Goal: Feedback & Contribution: Leave review/rating

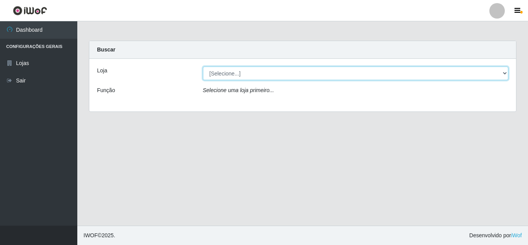
click at [286, 74] on select "[Selecione...] Queiroz Atacadão - [GEOGRAPHIC_DATA]" at bounding box center [356, 73] width 306 height 14
select select "225"
click at [203, 66] on select "[Selecione...] Queiroz Atacadão - [GEOGRAPHIC_DATA]" at bounding box center [356, 73] width 306 height 14
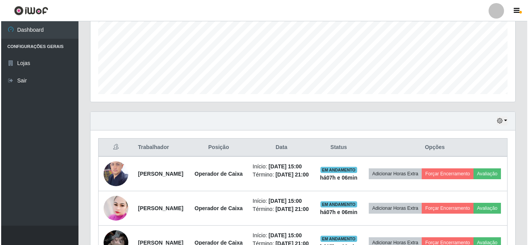
scroll to position [193, 0]
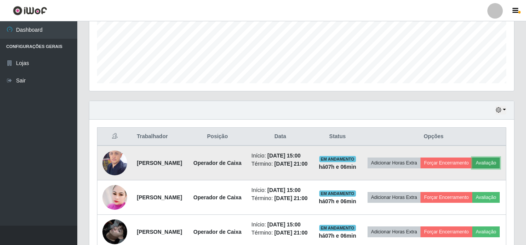
click at [472, 168] on button "Avaliação" at bounding box center [485, 162] width 27 height 11
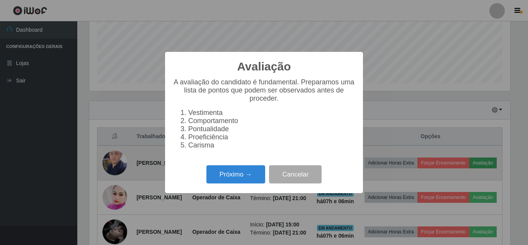
scroll to position [160, 421]
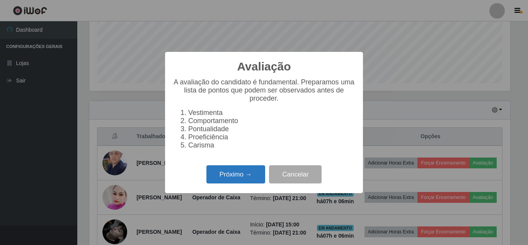
click at [245, 183] on button "Próximo →" at bounding box center [235, 174] width 59 height 18
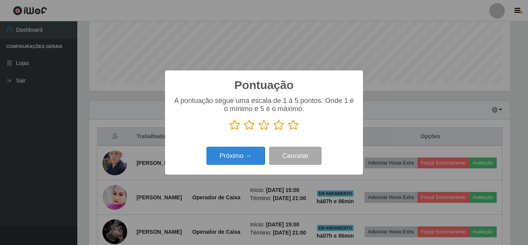
scroll to position [386459, 386198]
drag, startPoint x: 294, startPoint y: 126, endPoint x: 260, endPoint y: 138, distance: 35.6
click at [293, 126] on icon at bounding box center [293, 125] width 11 height 12
click at [288, 131] on input "radio" at bounding box center [288, 131] width 0 height 0
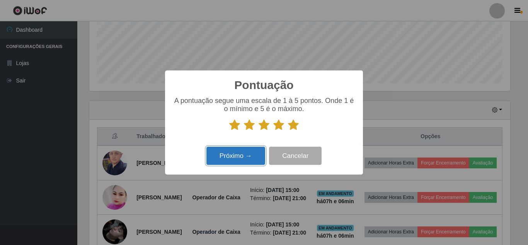
drag, startPoint x: 223, startPoint y: 164, endPoint x: 228, endPoint y: 160, distance: 6.6
click at [228, 160] on button "Próximo →" at bounding box center [235, 156] width 59 height 18
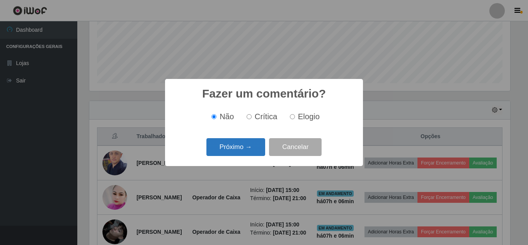
click at [238, 150] on button "Próximo →" at bounding box center [235, 147] width 59 height 18
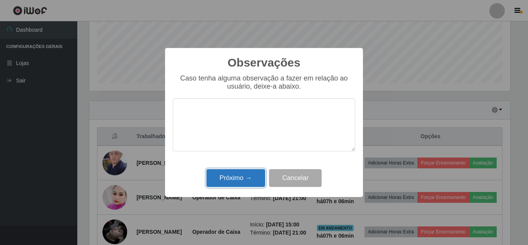
click at [233, 180] on button "Próximo →" at bounding box center [235, 178] width 59 height 18
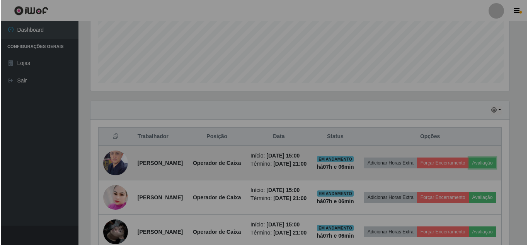
scroll to position [160, 425]
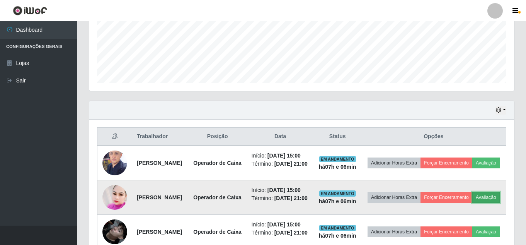
click at [472, 203] on button "Avaliação" at bounding box center [485, 197] width 27 height 11
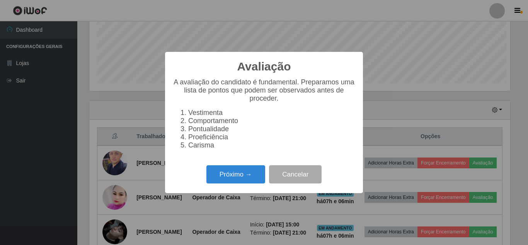
scroll to position [160, 421]
click at [235, 177] on button "Próximo →" at bounding box center [235, 174] width 59 height 18
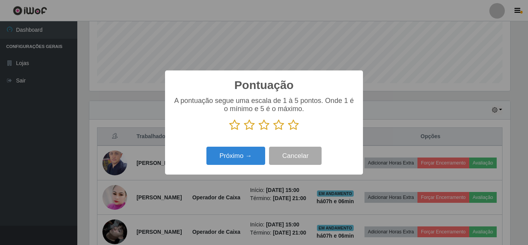
click at [292, 126] on icon at bounding box center [293, 125] width 11 height 12
click at [288, 131] on input "radio" at bounding box center [288, 131] width 0 height 0
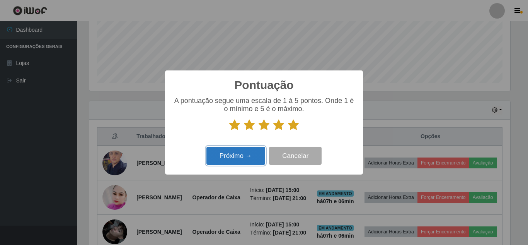
click at [240, 157] on button "Próximo →" at bounding box center [235, 156] width 59 height 18
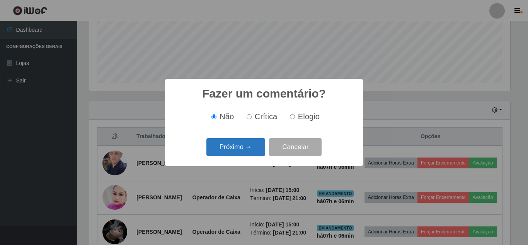
click at [242, 149] on button "Próximo →" at bounding box center [235, 147] width 59 height 18
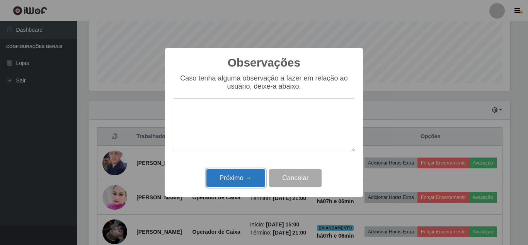
click at [239, 177] on button "Próximo →" at bounding box center [235, 178] width 59 height 18
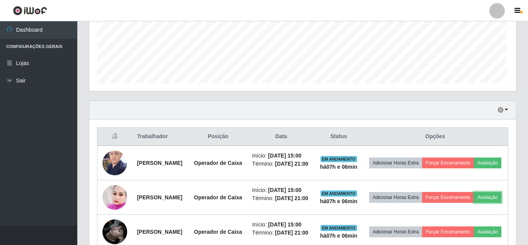
scroll to position [160, 425]
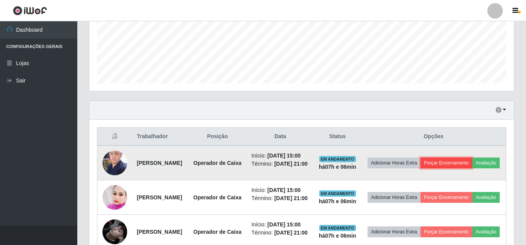
click at [472, 163] on button "Forçar Encerramento" at bounding box center [447, 162] width 52 height 11
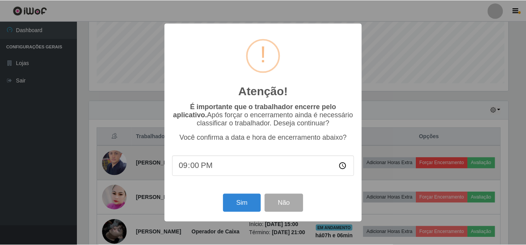
scroll to position [160, 421]
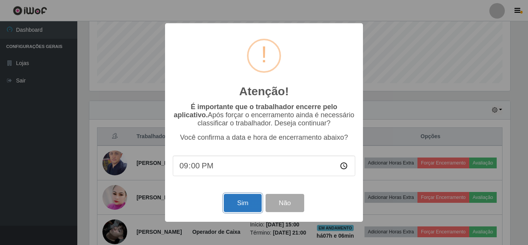
click at [235, 206] on button "Sim" at bounding box center [243, 203] width 38 height 18
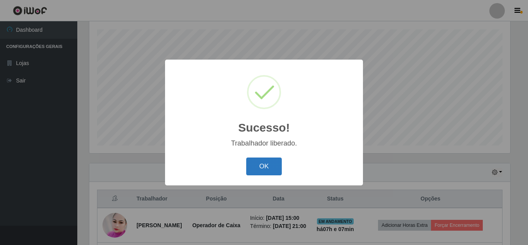
click at [271, 167] on button "OK" at bounding box center [264, 166] width 36 height 18
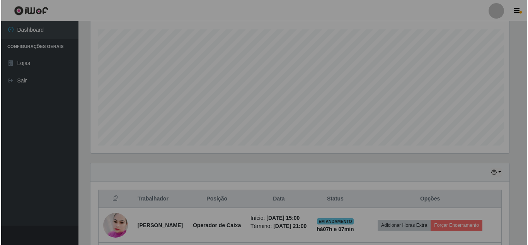
scroll to position [160, 425]
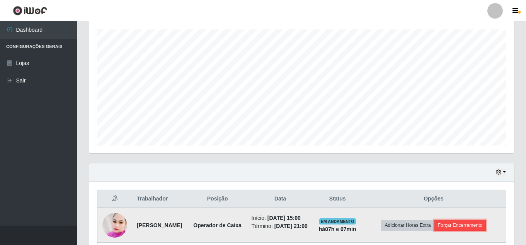
click at [467, 230] on button "Forçar Encerramento" at bounding box center [461, 225] width 52 height 11
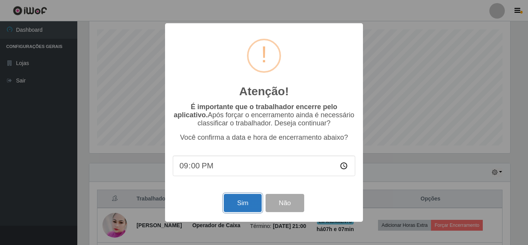
click at [236, 206] on button "Sim" at bounding box center [243, 203] width 38 height 18
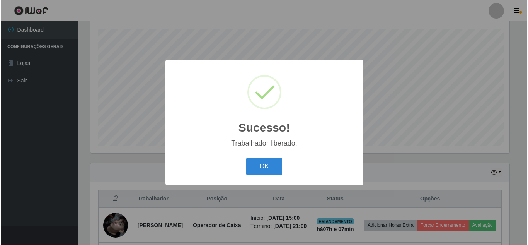
scroll to position [0, 0]
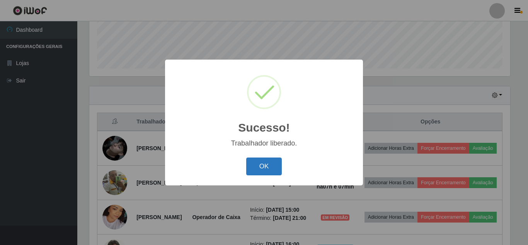
click at [272, 165] on button "OK" at bounding box center [264, 166] width 36 height 18
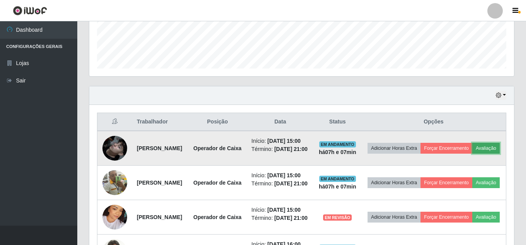
click at [472, 153] on button "Avaliação" at bounding box center [485, 148] width 27 height 11
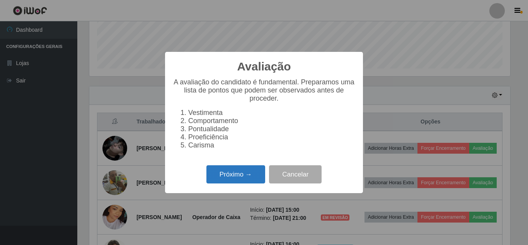
click at [233, 180] on button "Próximo →" at bounding box center [235, 174] width 59 height 18
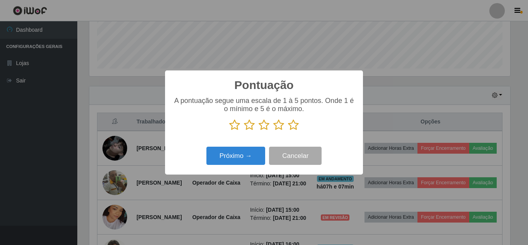
click at [294, 123] on icon at bounding box center [293, 125] width 11 height 12
click at [288, 131] on input "radio" at bounding box center [288, 131] width 0 height 0
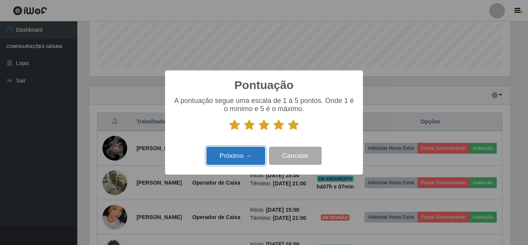
click at [219, 160] on button "Próximo →" at bounding box center [235, 156] width 59 height 18
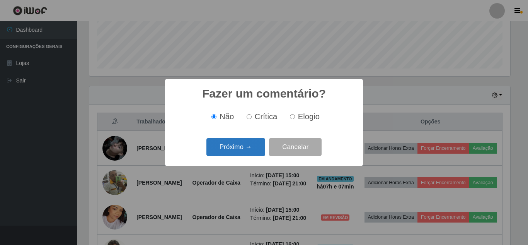
click at [240, 149] on button "Próximo →" at bounding box center [235, 147] width 59 height 18
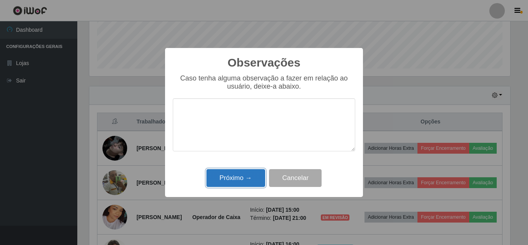
click at [241, 182] on button "Próximo →" at bounding box center [235, 178] width 59 height 18
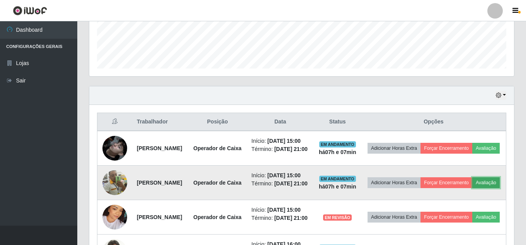
click at [472, 188] on button "Avaliação" at bounding box center [485, 182] width 27 height 11
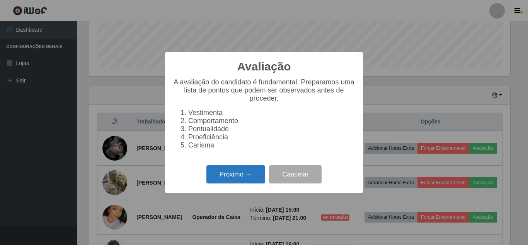
click at [227, 183] on button "Próximo →" at bounding box center [235, 174] width 59 height 18
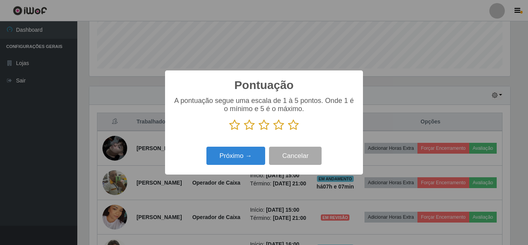
click at [296, 125] on icon at bounding box center [293, 125] width 11 height 12
click at [288, 131] on input "radio" at bounding box center [288, 131] width 0 height 0
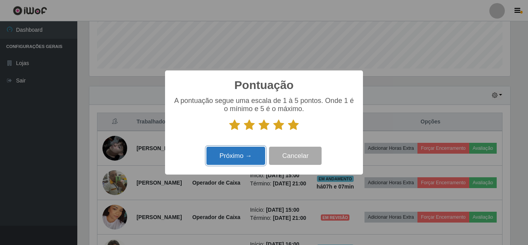
click at [227, 157] on button "Próximo →" at bounding box center [235, 156] width 59 height 18
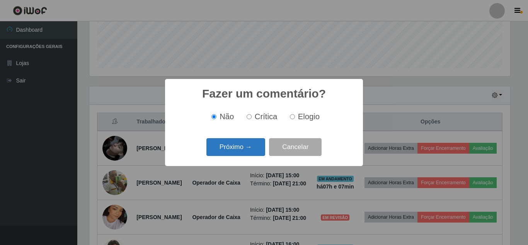
click at [227, 157] on div "Próximo → Cancelar" at bounding box center [264, 147] width 182 height 22
click at [228, 154] on button "Próximo →" at bounding box center [235, 147] width 59 height 18
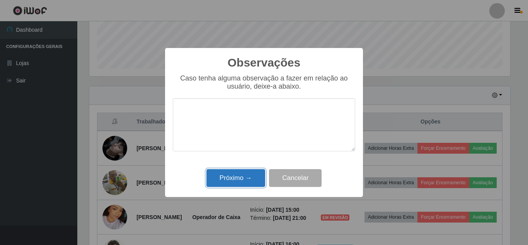
click at [231, 177] on button "Próximo →" at bounding box center [235, 178] width 59 height 18
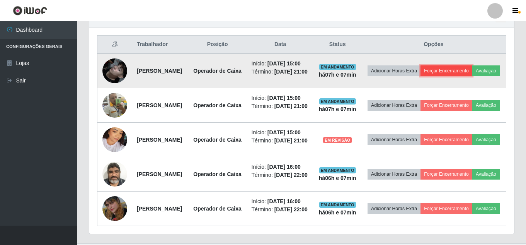
click at [471, 74] on button "Forçar Encerramento" at bounding box center [447, 70] width 52 height 11
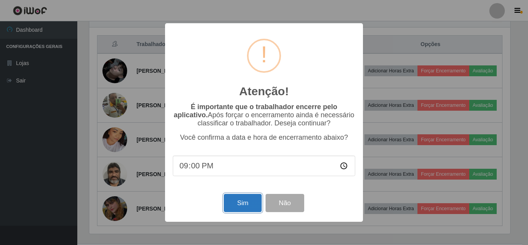
click at [244, 203] on button "Sim" at bounding box center [243, 203] width 38 height 18
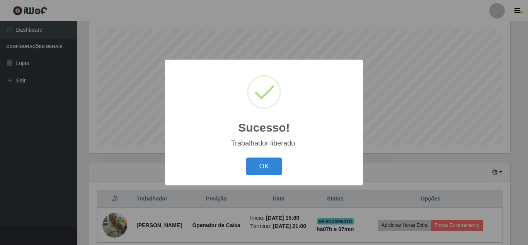
drag, startPoint x: 268, startPoint y: 172, endPoint x: 305, endPoint y: 161, distance: 38.6
click at [268, 171] on button "OK" at bounding box center [264, 166] width 36 height 18
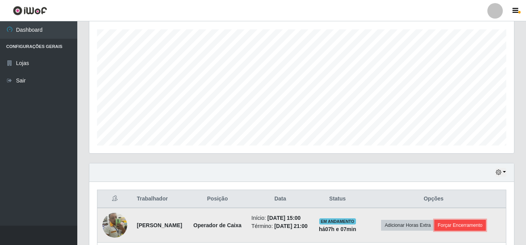
click at [471, 230] on button "Forçar Encerramento" at bounding box center [461, 225] width 52 height 11
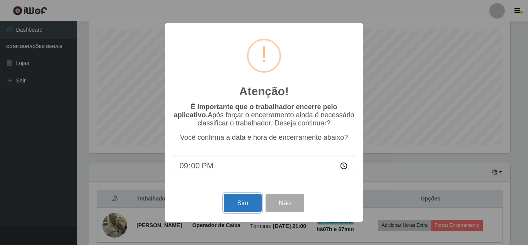
click at [239, 203] on button "Sim" at bounding box center [243, 203] width 38 height 18
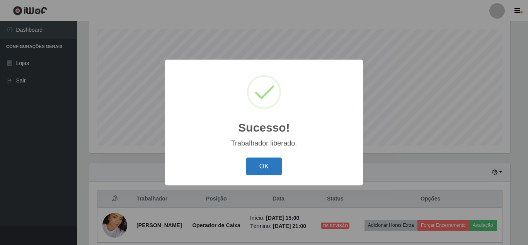
click at [262, 170] on button "OK" at bounding box center [264, 166] width 36 height 18
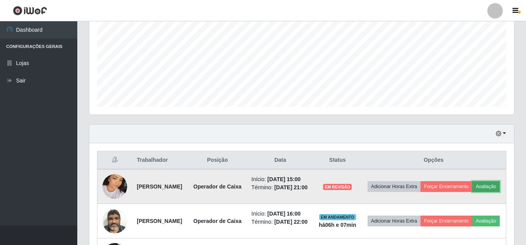
click at [472, 192] on button "Avaliação" at bounding box center [485, 186] width 27 height 11
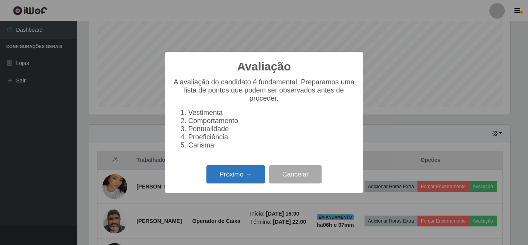
click at [235, 182] on button "Próximo →" at bounding box center [235, 174] width 59 height 18
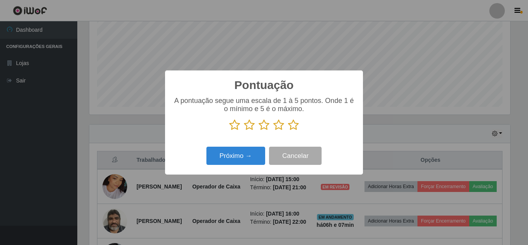
click at [291, 125] on icon at bounding box center [293, 125] width 11 height 12
click at [288, 131] on input "radio" at bounding box center [288, 131] width 0 height 0
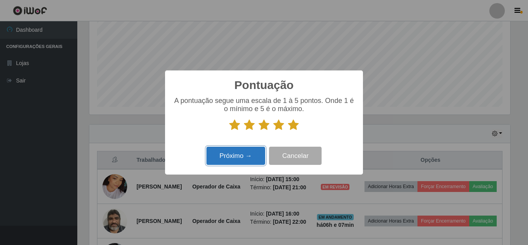
click at [223, 156] on button "Próximo →" at bounding box center [235, 156] width 59 height 18
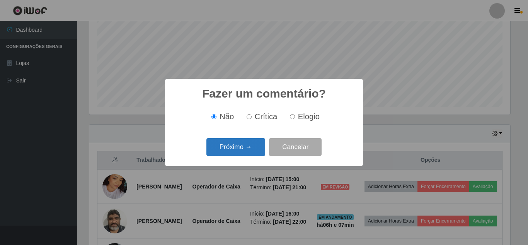
click at [227, 152] on button "Próximo →" at bounding box center [235, 147] width 59 height 18
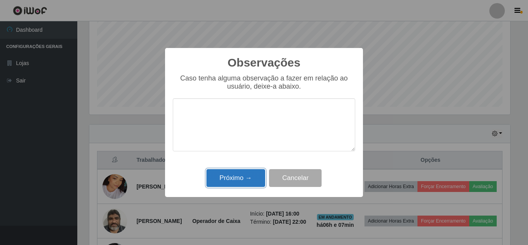
click at [246, 181] on button "Próximo →" at bounding box center [235, 178] width 59 height 18
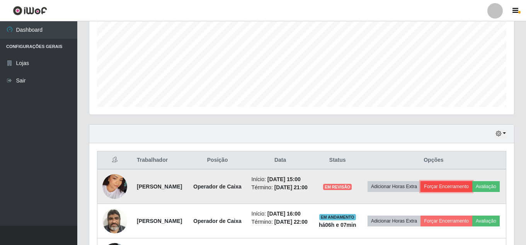
click at [472, 191] on button "Forçar Encerramento" at bounding box center [447, 186] width 52 height 11
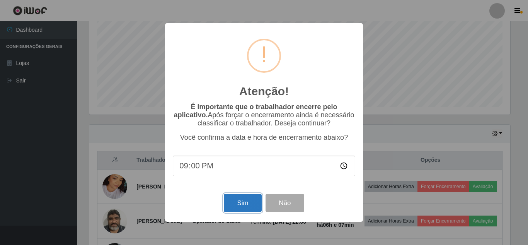
click at [250, 201] on button "Sim" at bounding box center [243, 203] width 38 height 18
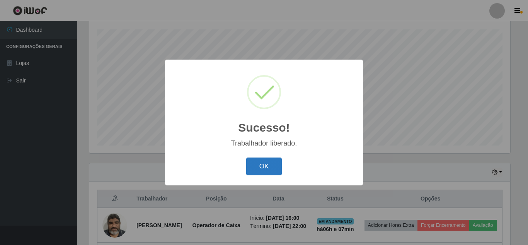
click at [261, 165] on button "OK" at bounding box center [264, 166] width 36 height 18
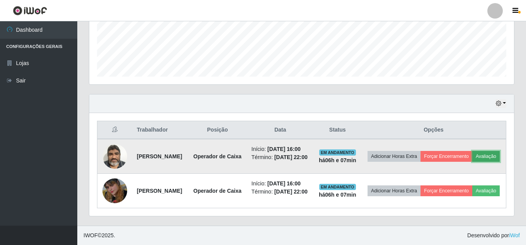
click at [472, 159] on button "Avaliação" at bounding box center [485, 156] width 27 height 11
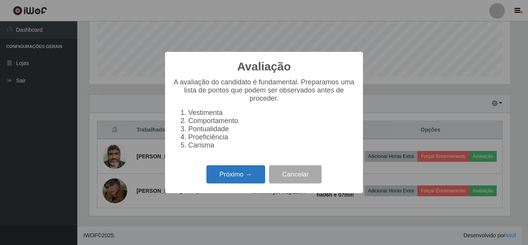
click at [229, 179] on button "Próximo →" at bounding box center [235, 174] width 59 height 18
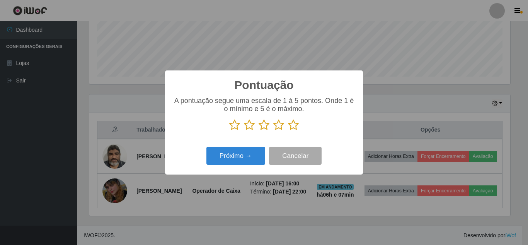
click at [293, 129] on icon at bounding box center [293, 125] width 11 height 12
click at [288, 131] on input "radio" at bounding box center [288, 131] width 0 height 0
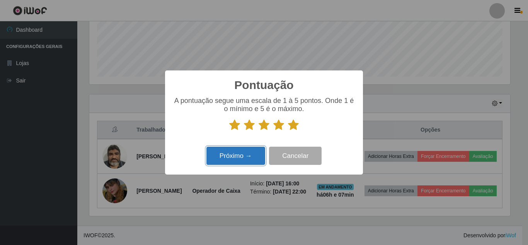
click at [232, 156] on button "Próximo →" at bounding box center [235, 156] width 59 height 18
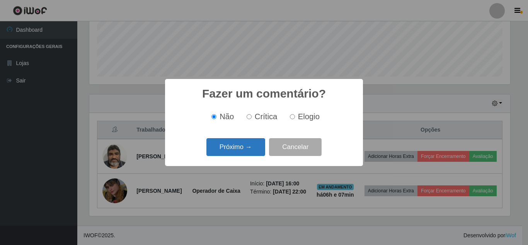
click at [234, 149] on button "Próximo →" at bounding box center [235, 147] width 59 height 18
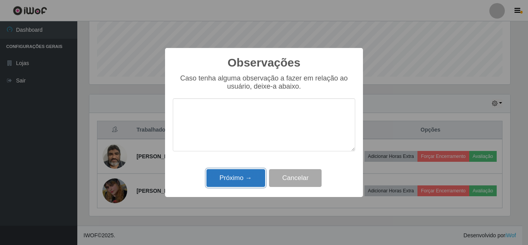
click at [237, 178] on button "Próximo →" at bounding box center [235, 178] width 59 height 18
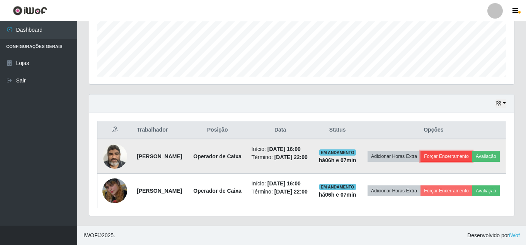
click at [472, 151] on button "Forçar Encerramento" at bounding box center [447, 156] width 52 height 11
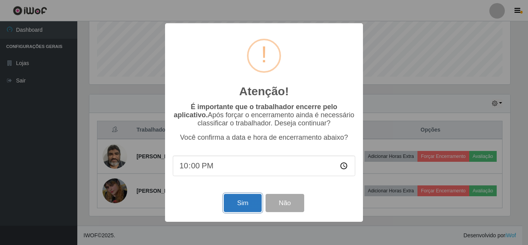
click at [239, 206] on button "Sim" at bounding box center [243, 203] width 38 height 18
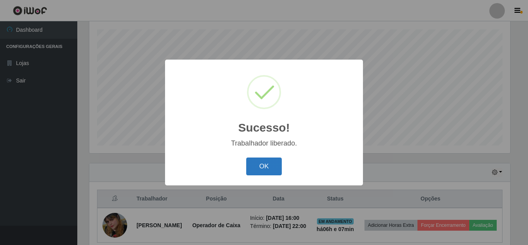
click at [262, 164] on button "OK" at bounding box center [264, 166] width 36 height 18
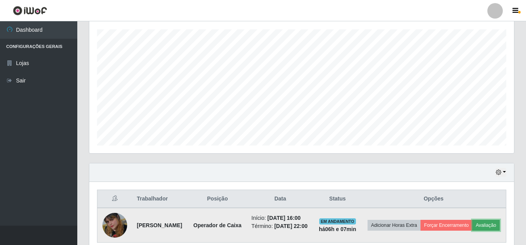
click at [472, 230] on button "Avaliação" at bounding box center [485, 225] width 27 height 11
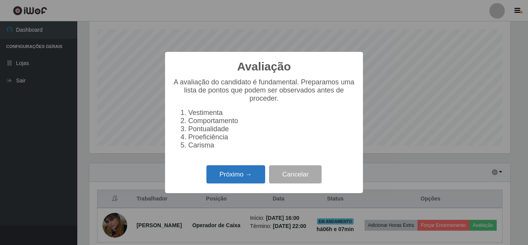
click at [232, 182] on button "Próximo →" at bounding box center [235, 174] width 59 height 18
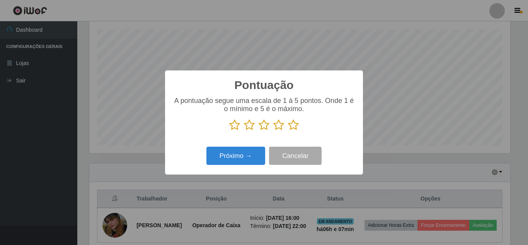
click at [292, 127] on icon at bounding box center [293, 125] width 11 height 12
click at [288, 131] on input "radio" at bounding box center [288, 131] width 0 height 0
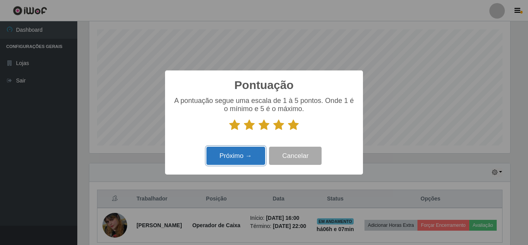
click at [228, 159] on button "Próximo →" at bounding box center [235, 156] width 59 height 18
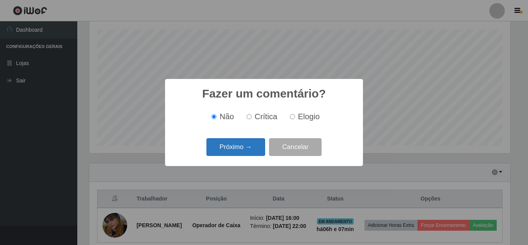
click at [239, 150] on button "Próximo →" at bounding box center [235, 147] width 59 height 18
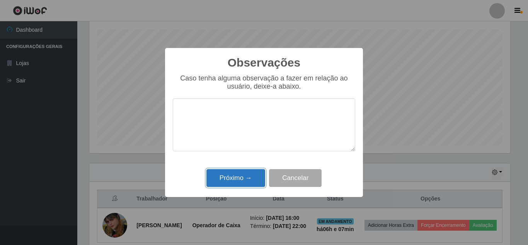
click at [240, 182] on button "Próximo →" at bounding box center [235, 178] width 59 height 18
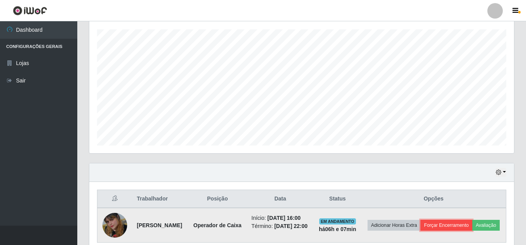
click at [472, 222] on button "Forçar Encerramento" at bounding box center [447, 225] width 52 height 11
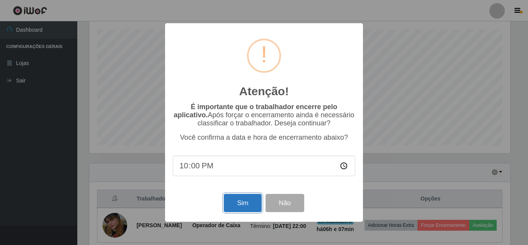
click at [253, 203] on button "Sim" at bounding box center [243, 203] width 38 height 18
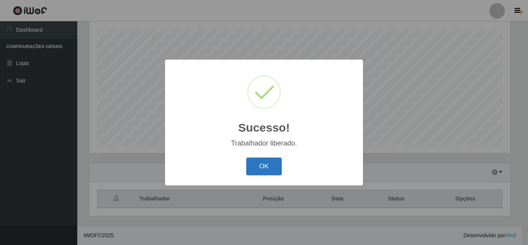
click at [269, 172] on button "OK" at bounding box center [264, 166] width 36 height 18
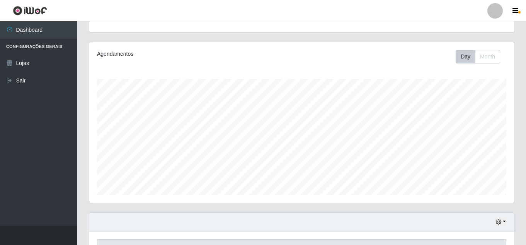
scroll to position [131, 0]
